Goal: Task Accomplishment & Management: Use online tool/utility

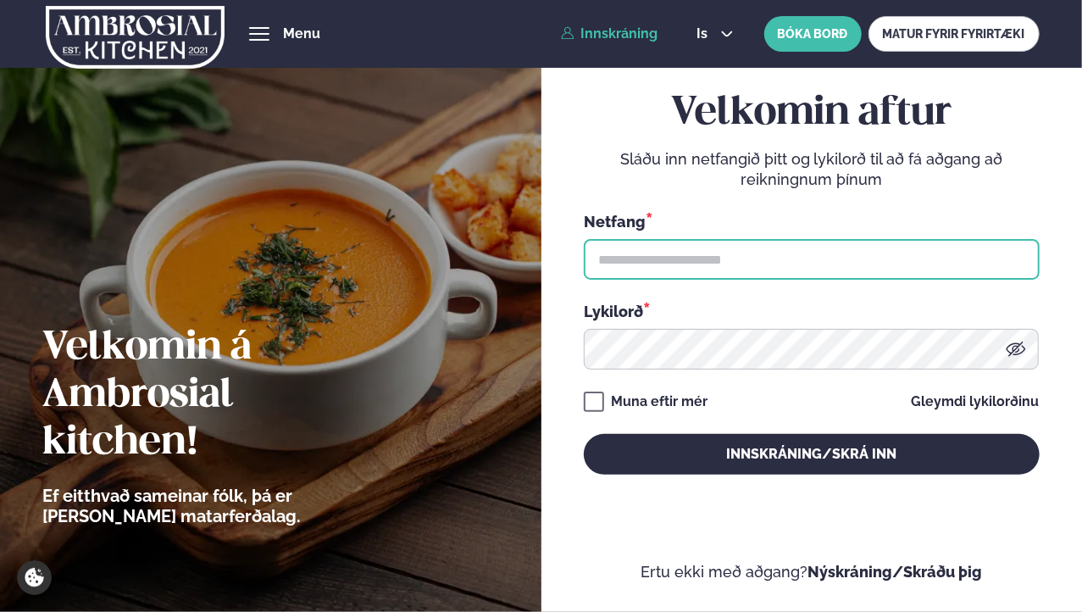
click at [639, 251] on input "text" at bounding box center [812, 259] width 456 height 41
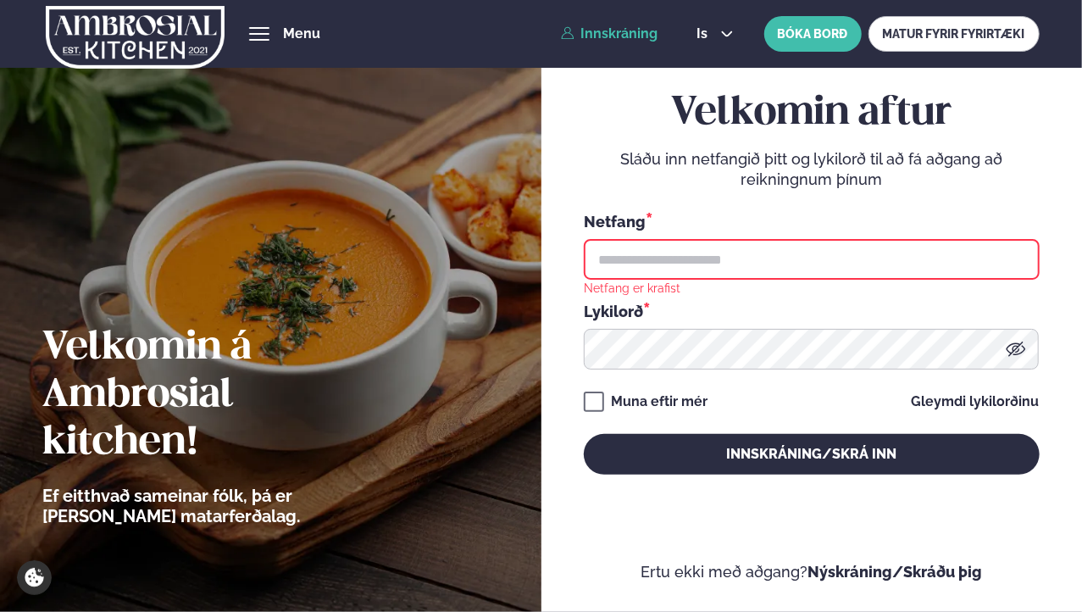
type input "**********"
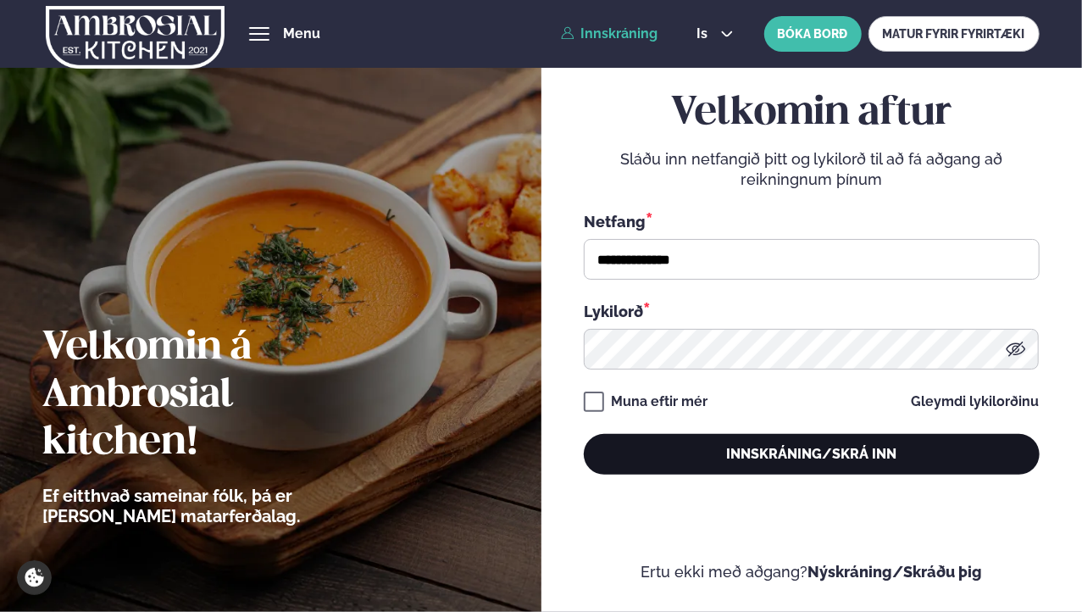
click at [763, 457] on button "Innskráning/Skrá inn" at bounding box center [812, 454] width 456 height 41
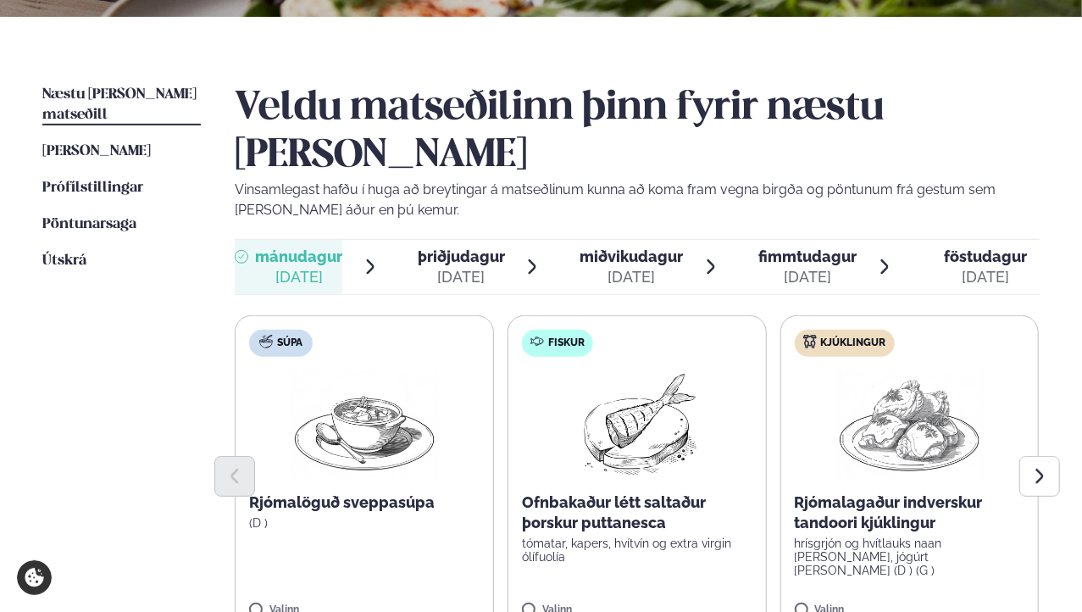
scroll to position [354, 0]
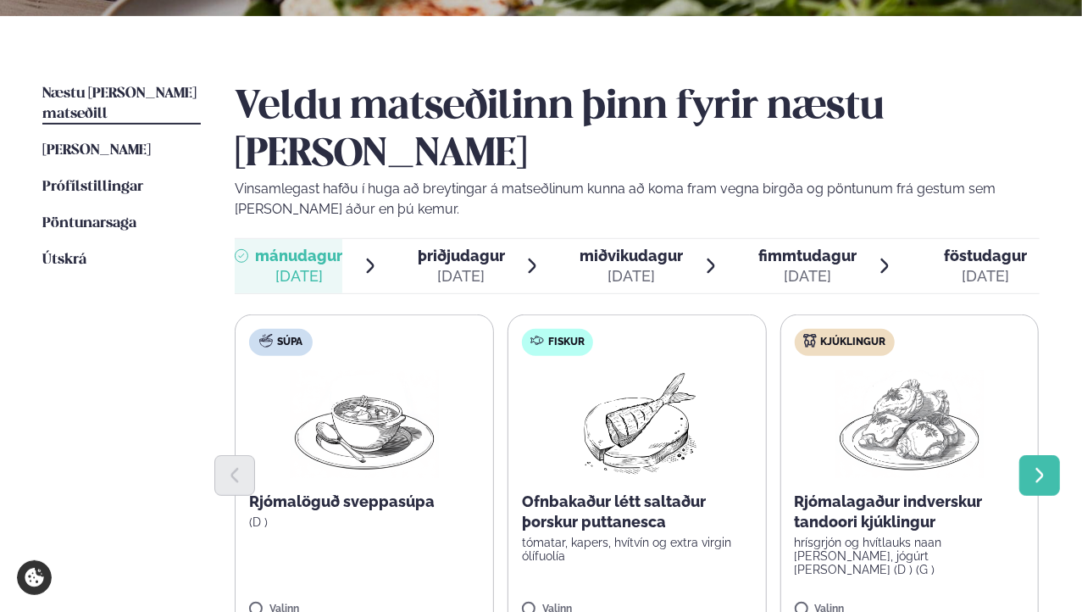
click at [1043, 466] on icon "Next slide" at bounding box center [1039, 475] width 19 height 19
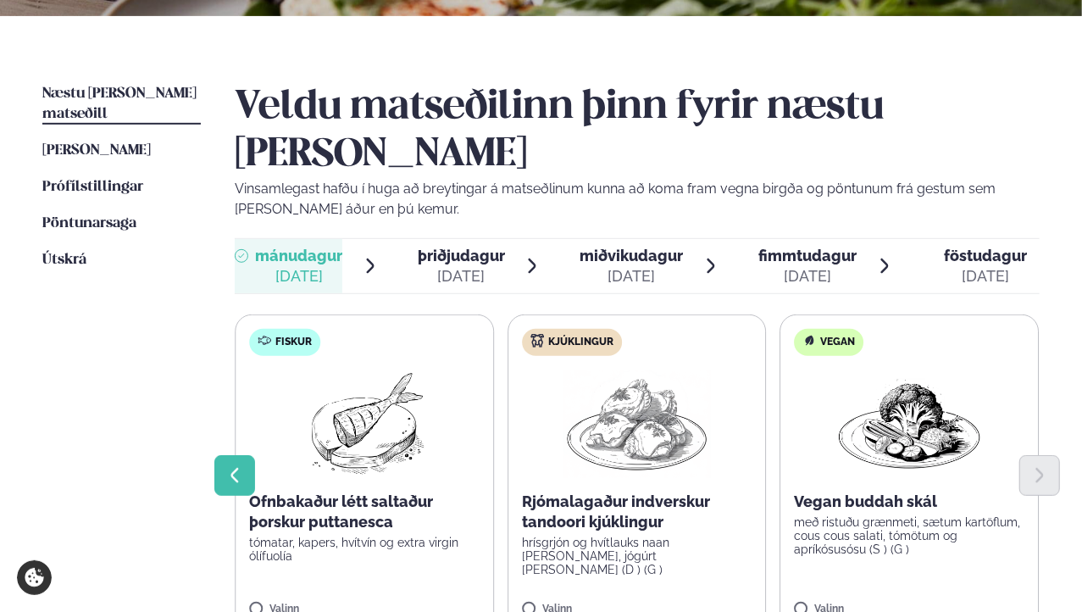
click at [234, 466] on icon "Previous slide" at bounding box center [234, 475] width 19 height 19
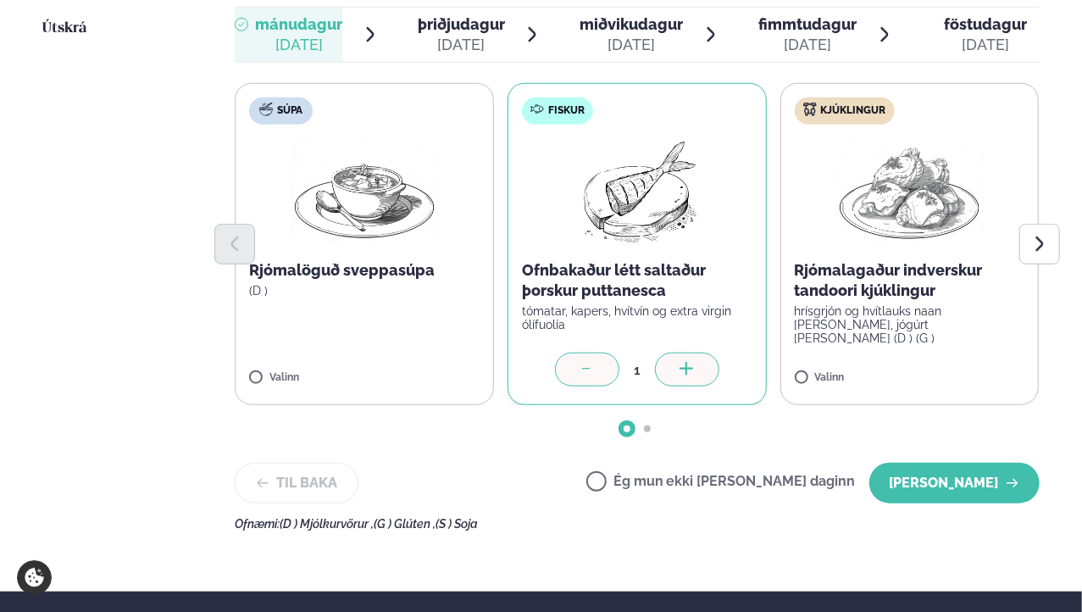
scroll to position [587, 0]
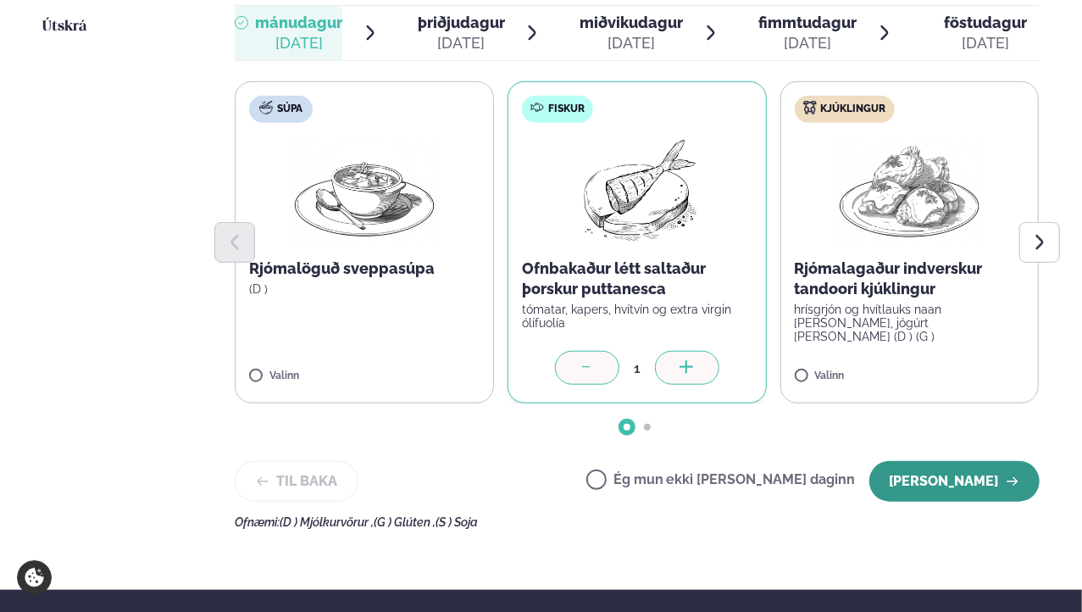
click at [934, 461] on button "[PERSON_NAME]" at bounding box center [954, 481] width 170 height 41
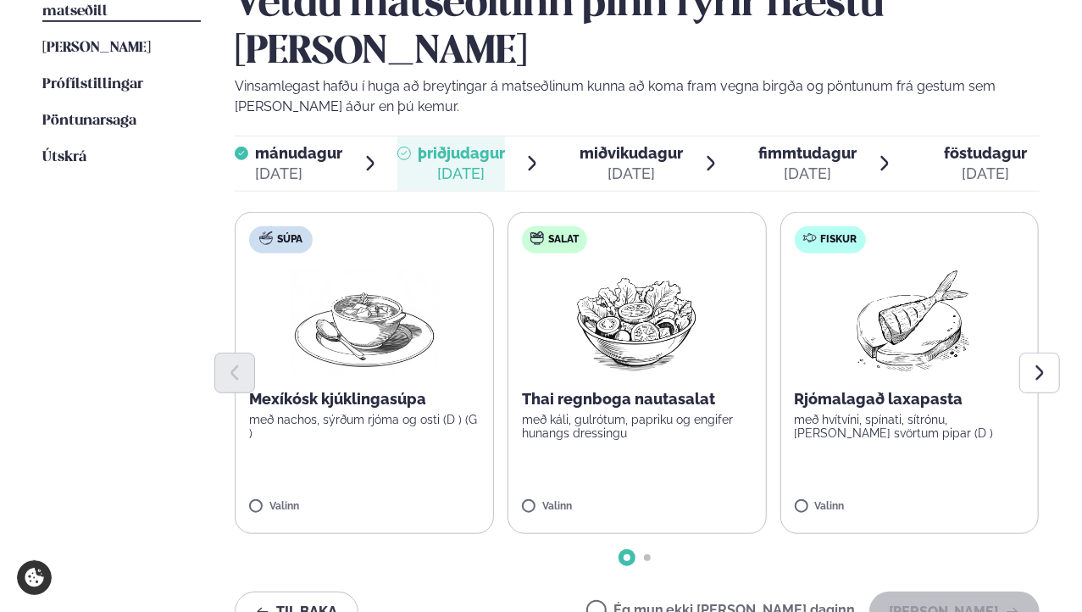
scroll to position [441, 0]
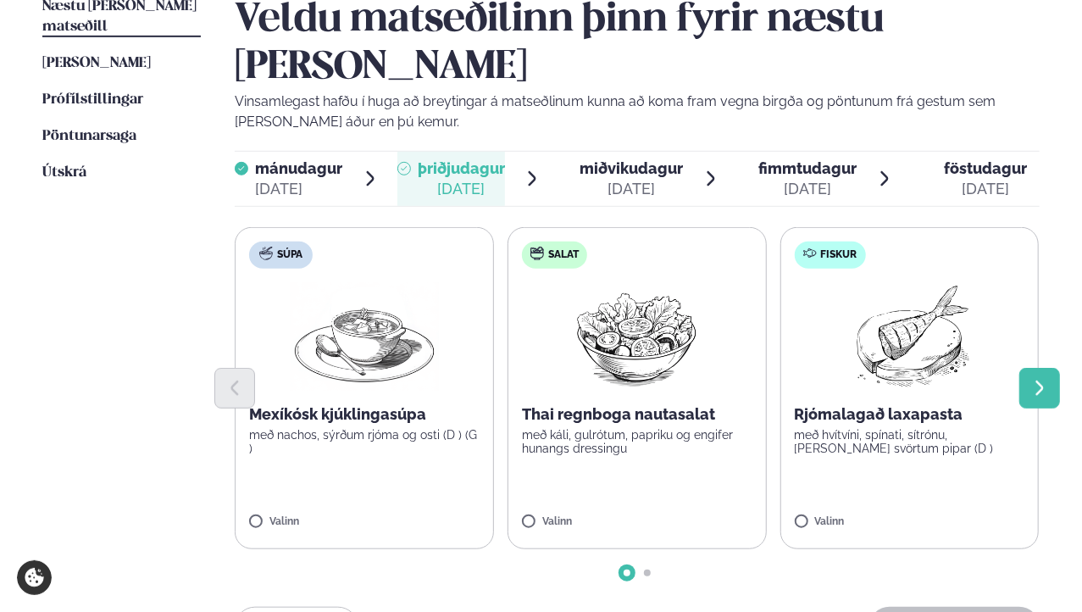
click at [1040, 379] on icon "Next slide" at bounding box center [1039, 388] width 19 height 19
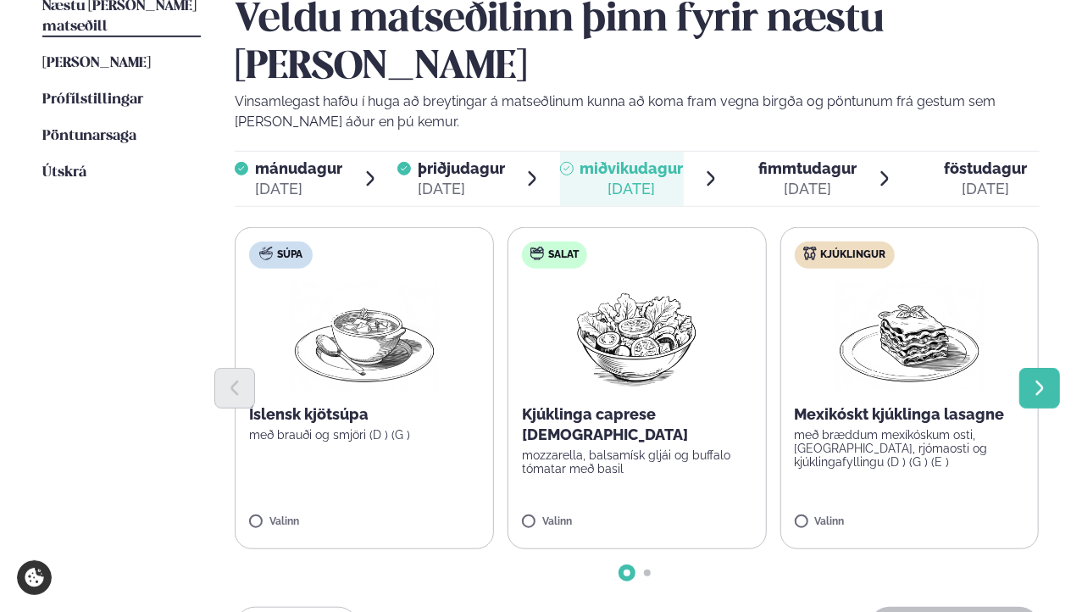
click at [1046, 379] on icon "Next slide" at bounding box center [1039, 388] width 19 height 19
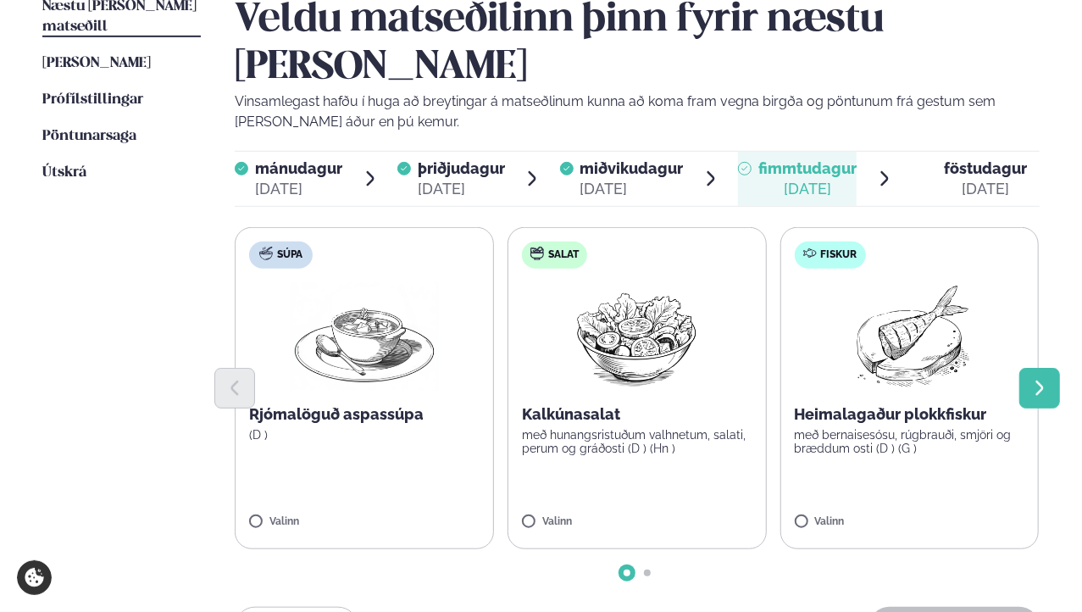
click at [1042, 379] on icon "Next slide" at bounding box center [1039, 388] width 19 height 19
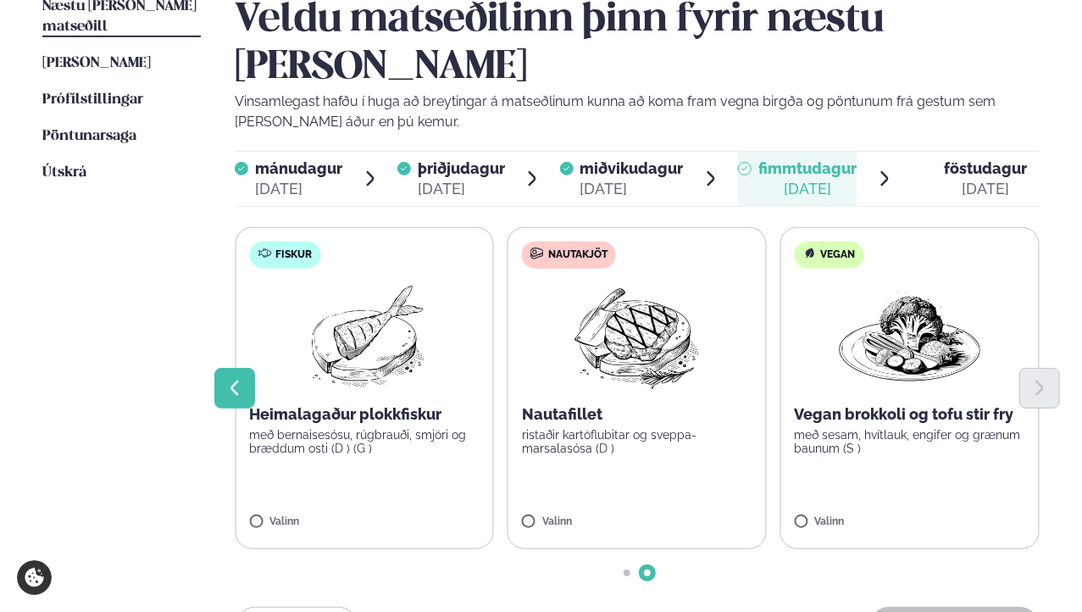
click at [236, 379] on icon "Previous slide" at bounding box center [234, 388] width 19 height 19
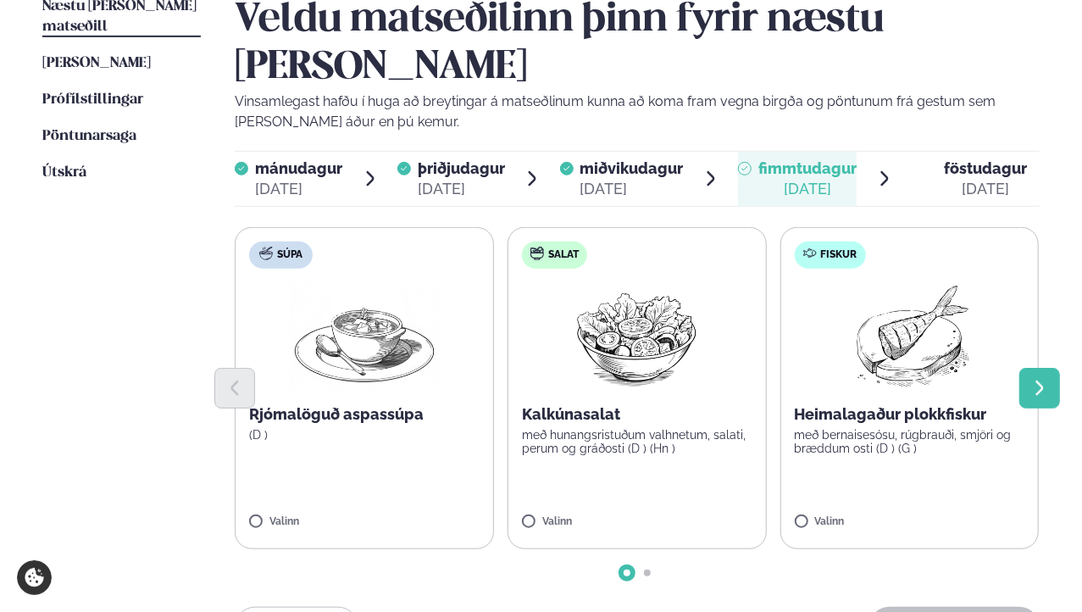
click at [1037, 380] on icon "Next slide" at bounding box center [1039, 387] width 8 height 15
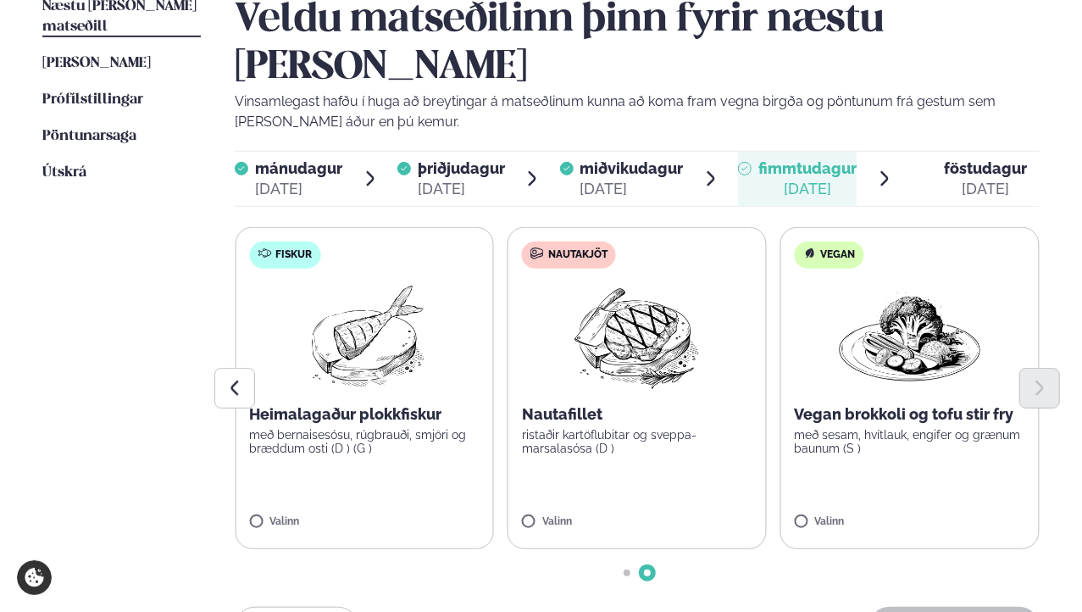
click at [629, 304] on img at bounding box center [637, 336] width 150 height 108
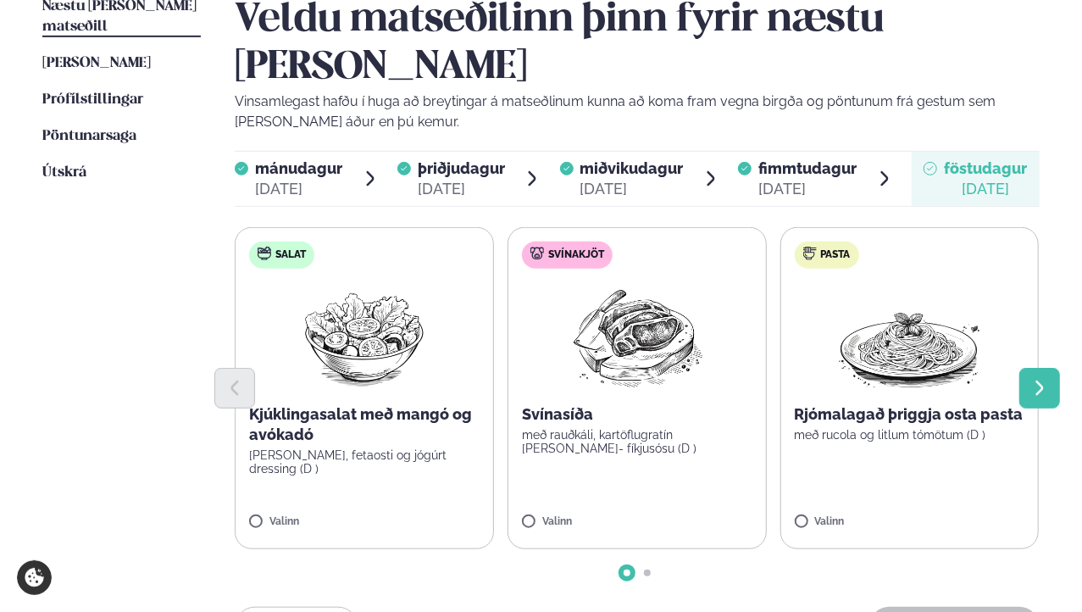
click at [1025, 368] on button "Next slide" at bounding box center [1039, 388] width 41 height 41
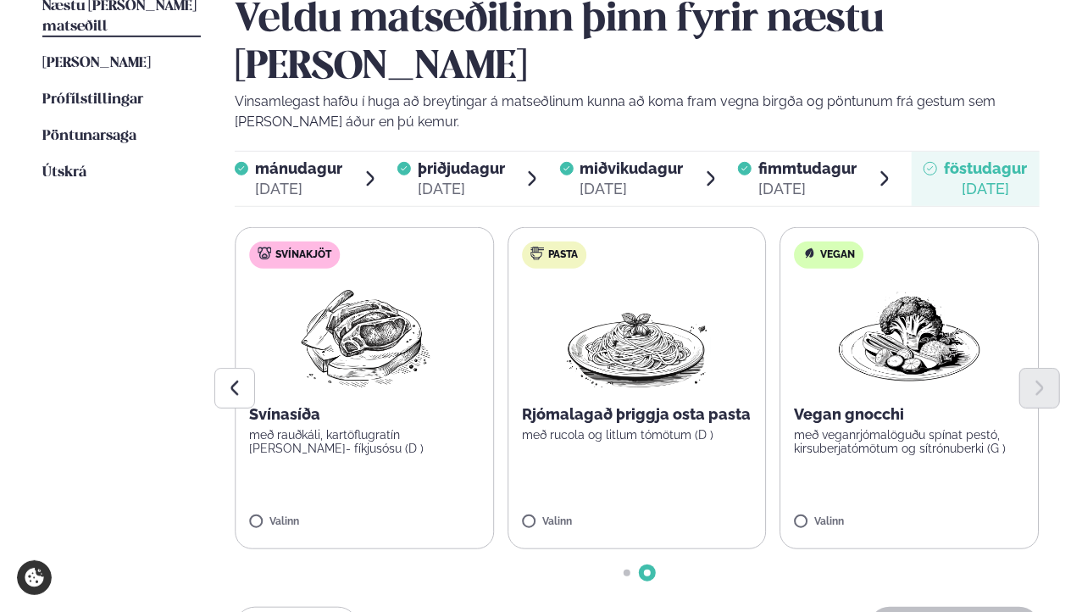
click at [396, 301] on img at bounding box center [365, 336] width 150 height 108
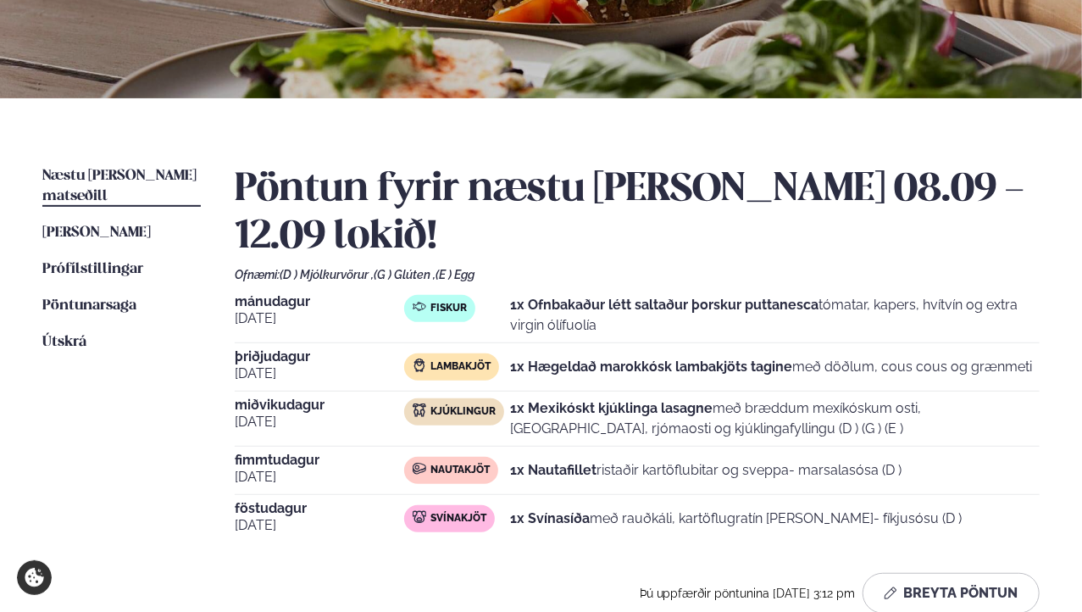
scroll to position [270, 0]
